Goal: Task Accomplishment & Management: Complete application form

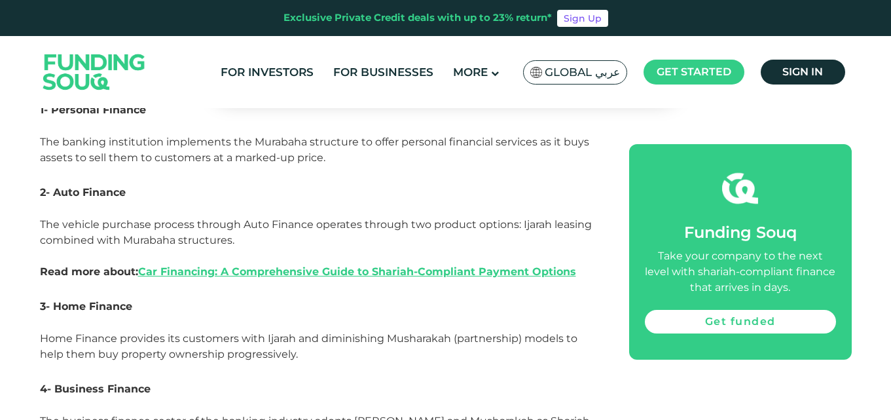
scroll to position [1311, 0]
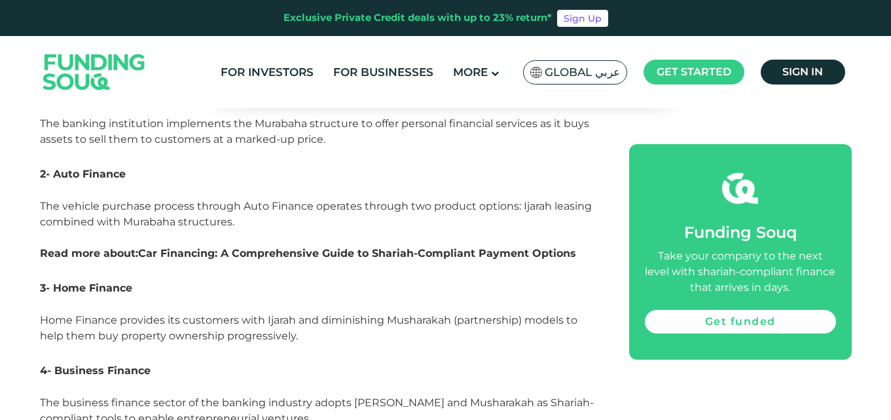
click at [272, 247] on link "Car Financing: A Comprehensive Guide to Shariah-Compliant Payment Options" at bounding box center [357, 253] width 438 height 12
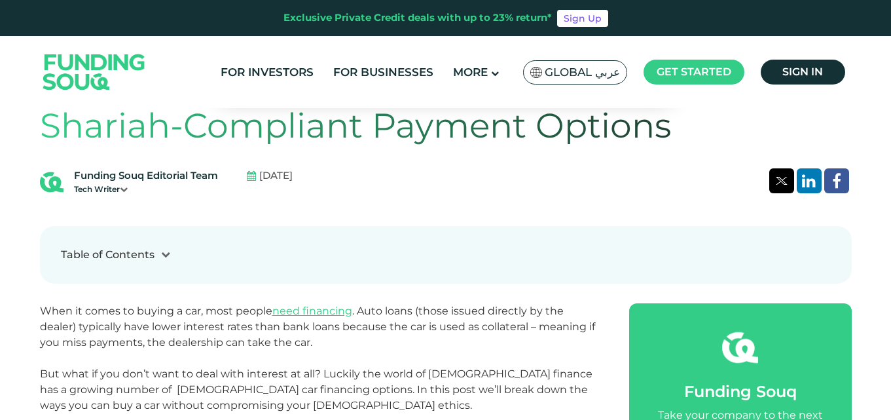
scroll to position [393, 0]
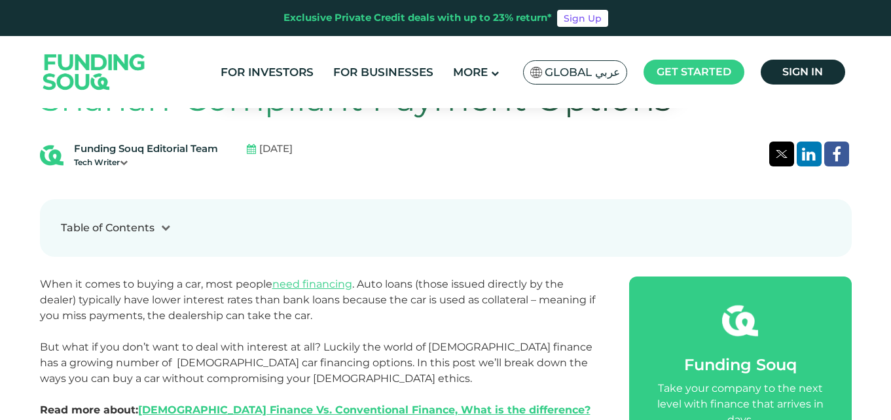
click at [149, 230] on div "Table of Contents" at bounding box center [108, 228] width 94 height 16
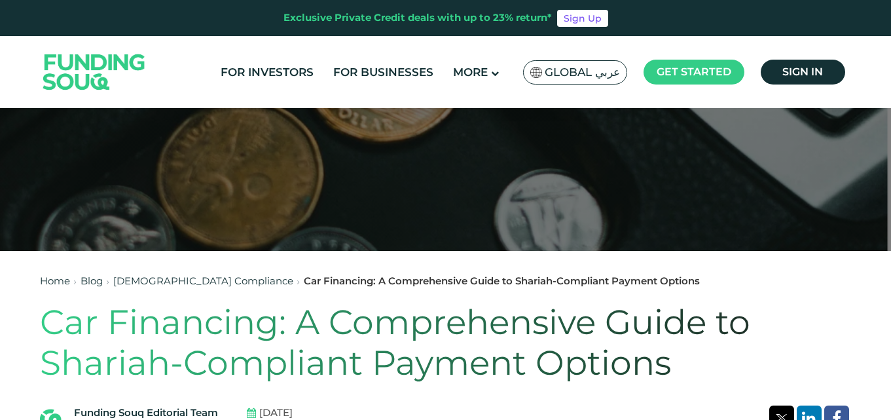
scroll to position [0, 0]
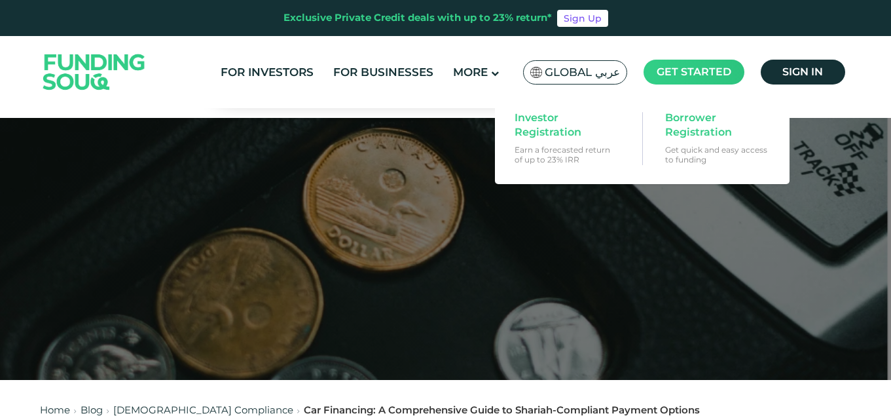
click at [701, 67] on span "Get started" at bounding box center [694, 71] width 75 height 12
click at [699, 117] on span "Borrower Registration" at bounding box center [715, 125] width 101 height 29
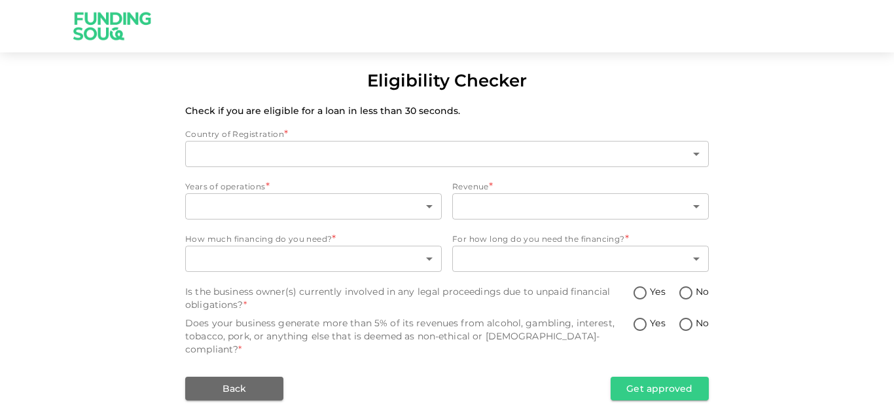
type input "1"
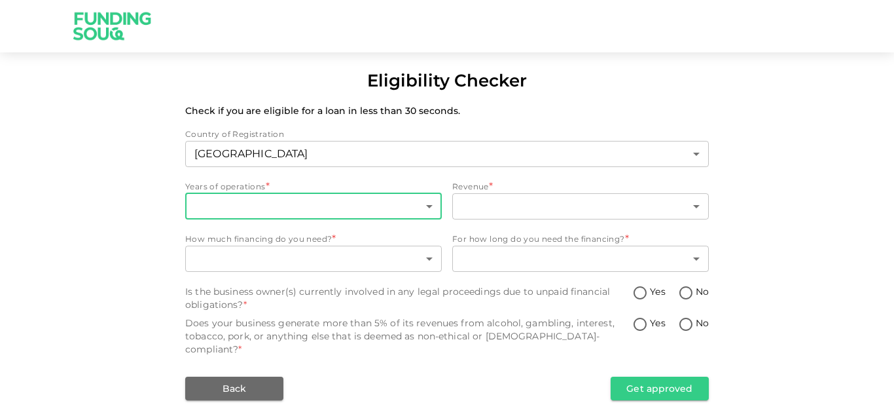
click at [248, 204] on body "Eligibility Checker Check if you are eligible for a loan in less than 30 second…" at bounding box center [447, 210] width 894 height 420
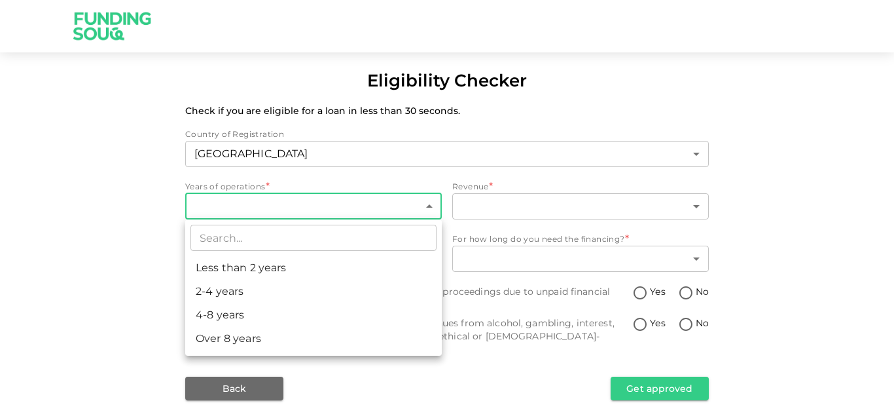
click at [266, 185] on div at bounding box center [447, 210] width 894 height 420
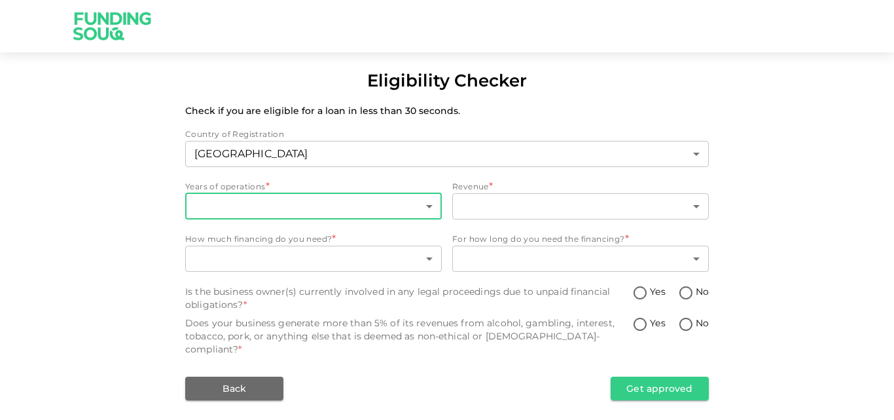
click at [259, 206] on body "Eligibility Checker Check if you are eligible for a loan in less than 30 second…" at bounding box center [447, 210] width 894 height 420
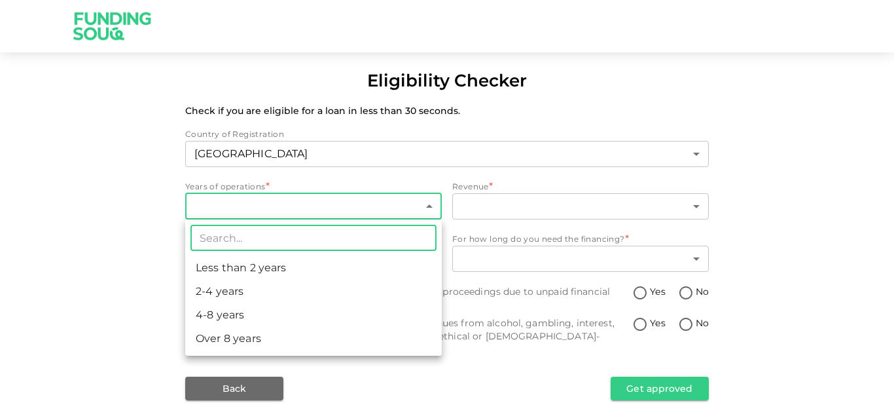
click at [240, 314] on li "4-8 years" at bounding box center [313, 315] width 257 height 24
type input "3"
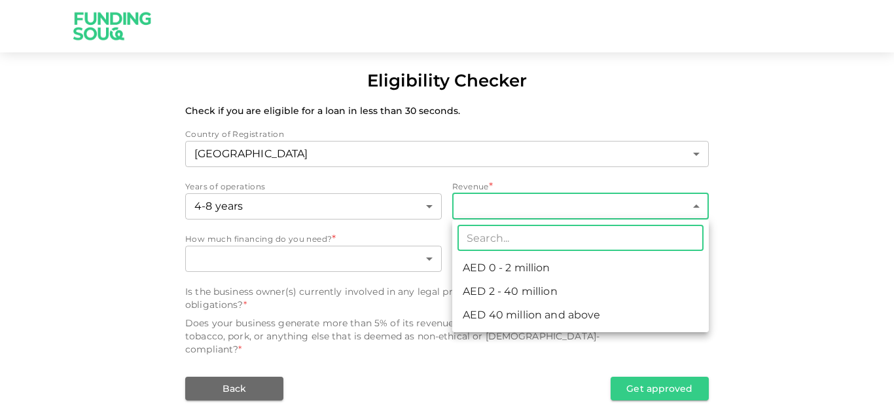
click at [505, 201] on body "Eligibility Checker Check if you are eligible for a loan in less than 30 second…" at bounding box center [447, 210] width 894 height 420
click at [512, 263] on li "AED 0 - 2 million" at bounding box center [580, 268] width 257 height 24
type input "1"
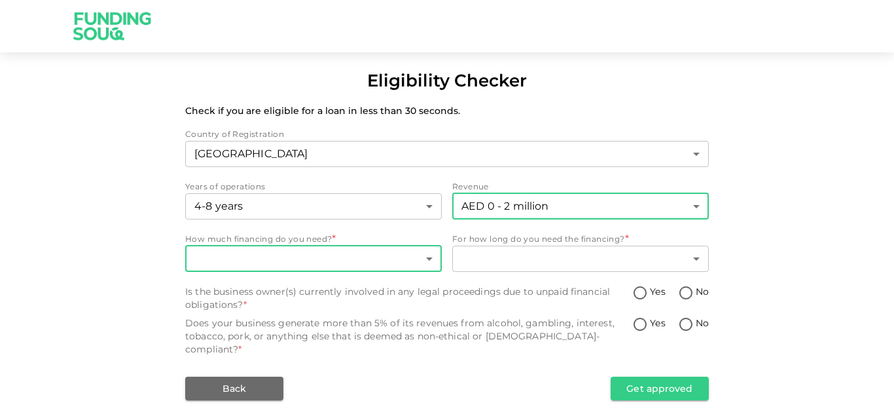
click at [329, 262] on body "Eligibility Checker Check if you are eligible for a loan in less than 30 second…" at bounding box center [447, 210] width 894 height 420
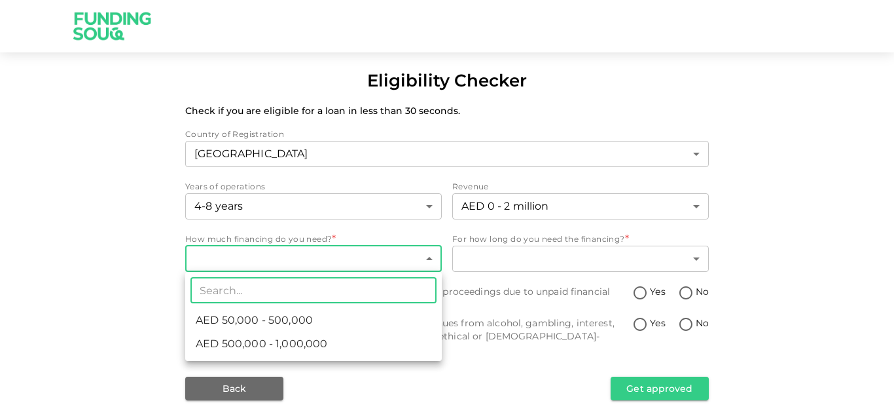
click at [304, 316] on span "AED 50,000 - 500,000" at bounding box center [254, 320] width 117 height 16
type input "1"
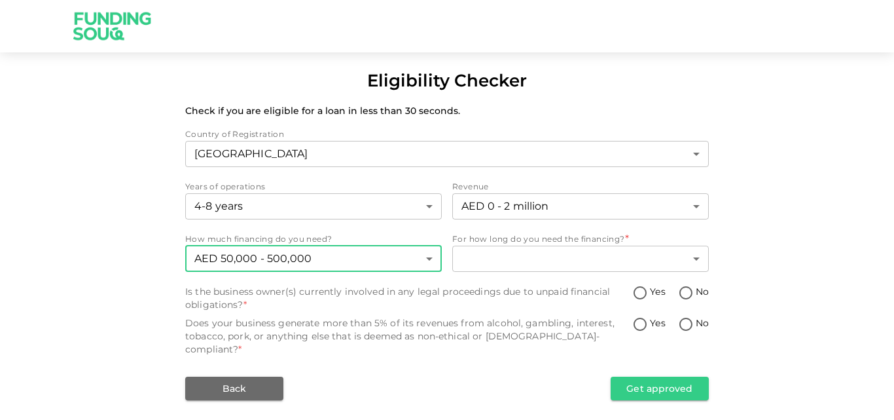
click at [531, 239] on span "For how long do you need the financing?" at bounding box center [538, 239] width 173 height 10
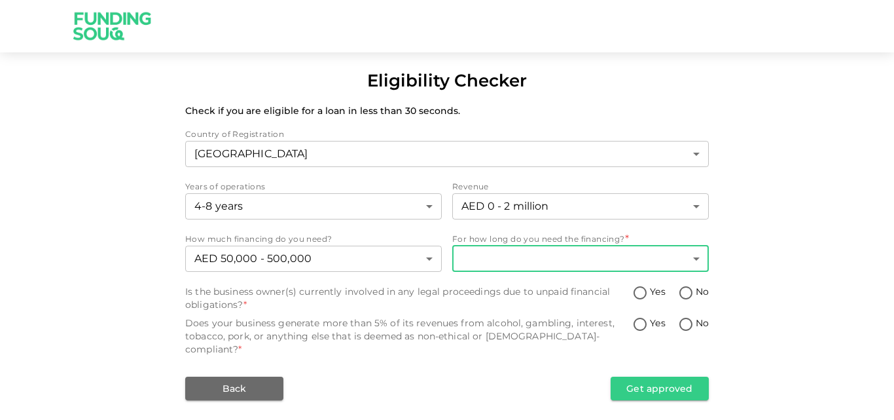
click at [526, 259] on body "Eligibility Checker Check if you are eligible for a loan in less than 30 second…" at bounding box center [447, 210] width 894 height 420
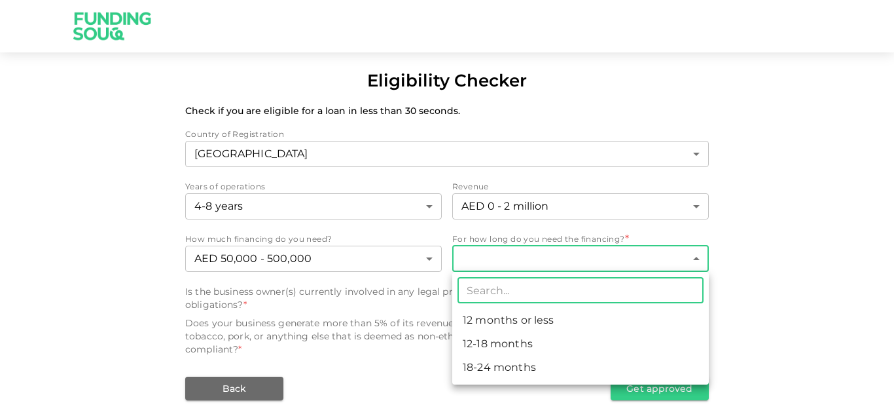
click at [517, 343] on li "12-18 months" at bounding box center [580, 344] width 257 height 24
type input "2"
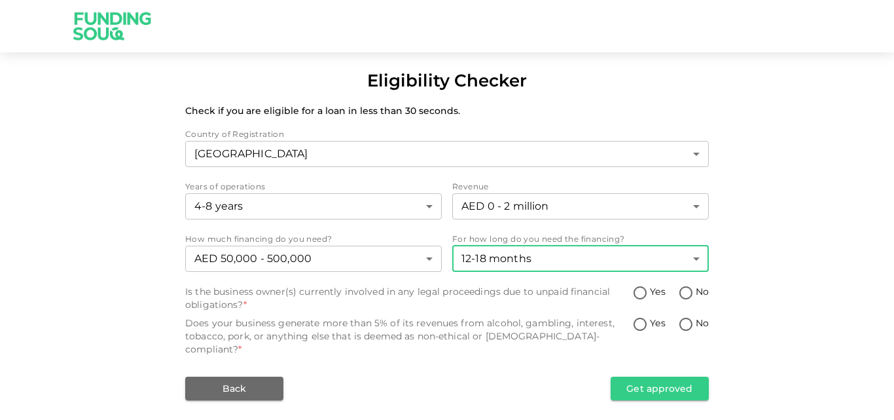
click at [689, 297] on input "No" at bounding box center [686, 294] width 20 height 18
radio input "true"
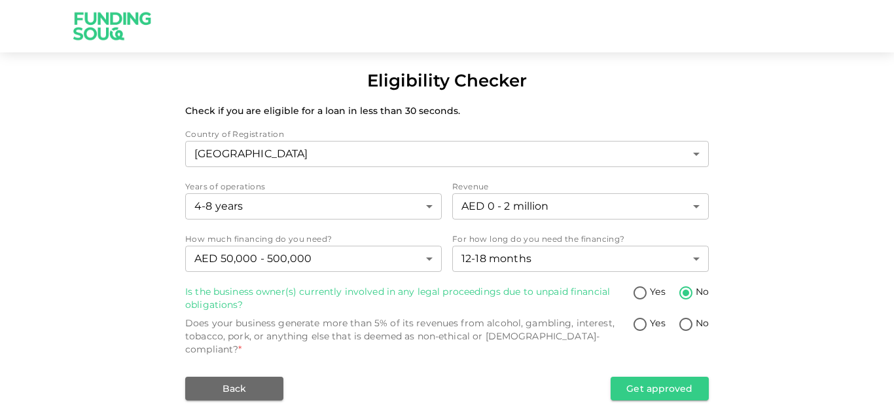
click at [684, 323] on input "No" at bounding box center [686, 325] width 20 height 18
radio input "true"
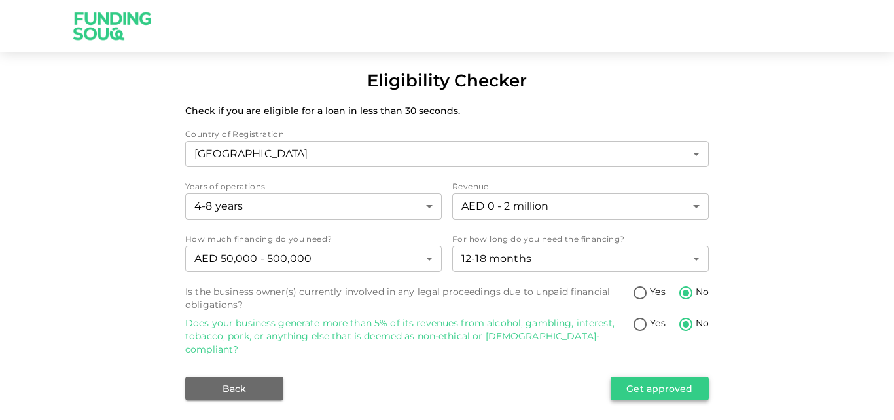
click at [679, 376] on button "Get approved" at bounding box center [660, 388] width 98 height 24
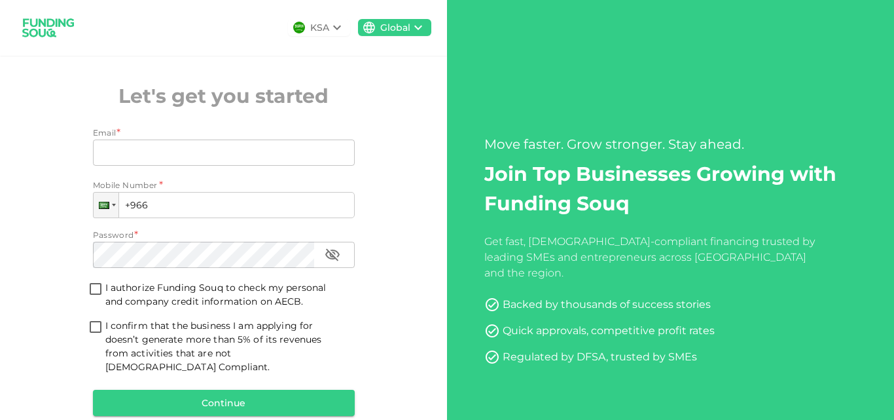
click at [35, 22] on img at bounding box center [48, 27] width 65 height 35
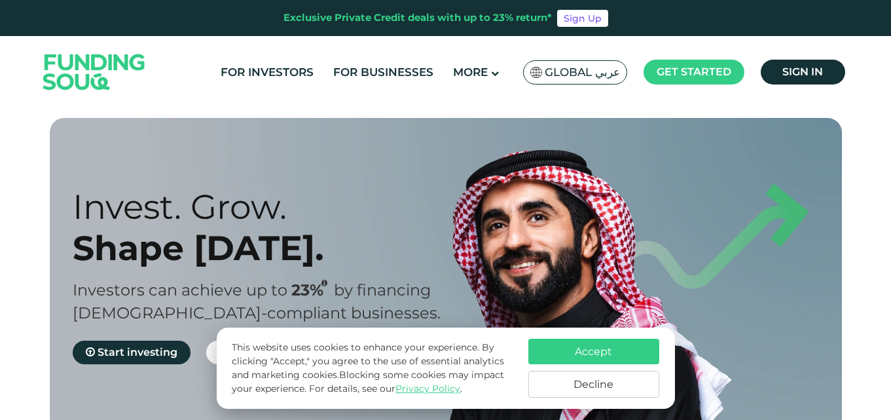
click at [573, 73] on span "Global عربي" at bounding box center [582, 72] width 75 height 15
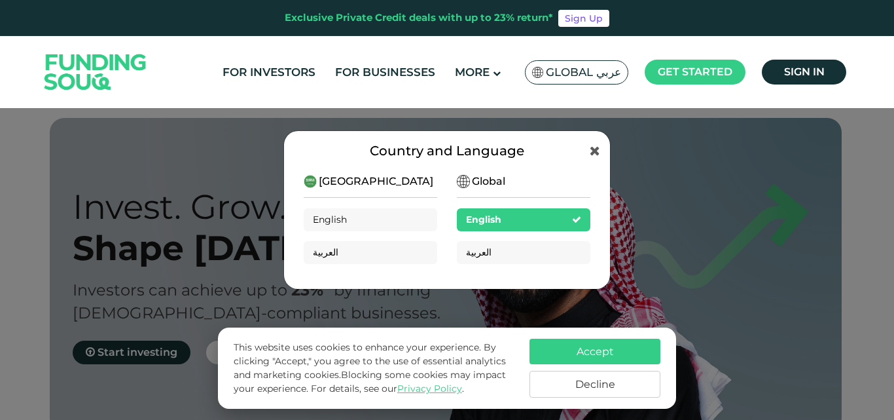
click at [364, 184] on span "[GEOGRAPHIC_DATA]" at bounding box center [376, 181] width 115 height 16
